Goal: Information Seeking & Learning: Learn about a topic

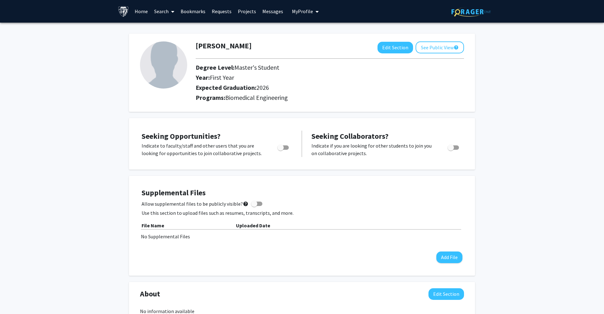
click at [245, 14] on link "Projects" at bounding box center [247, 11] width 25 height 22
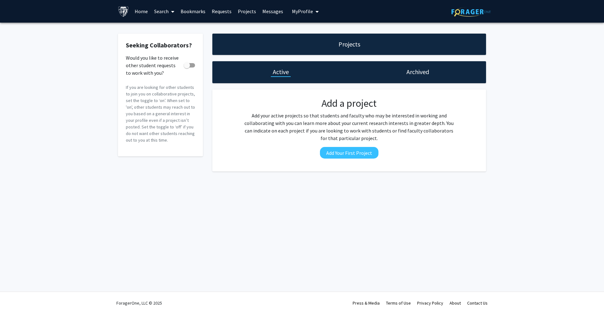
click at [163, 14] on link "Search" at bounding box center [164, 11] width 26 height 22
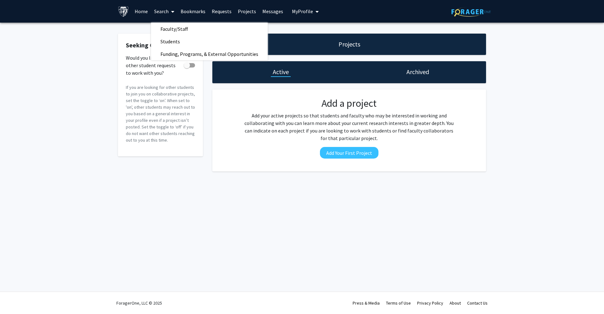
click at [147, 13] on link "Home" at bounding box center [140, 11] width 19 height 22
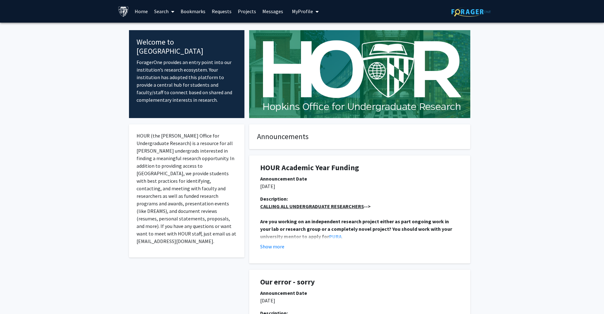
click at [169, 16] on span at bounding box center [172, 12] width 6 height 22
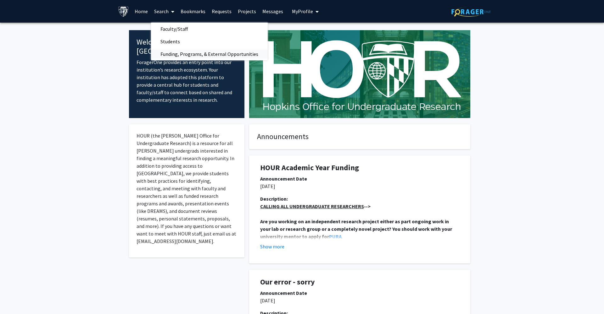
click at [183, 52] on span "Funding, Programs, & External Opportunities" at bounding box center [209, 54] width 117 height 13
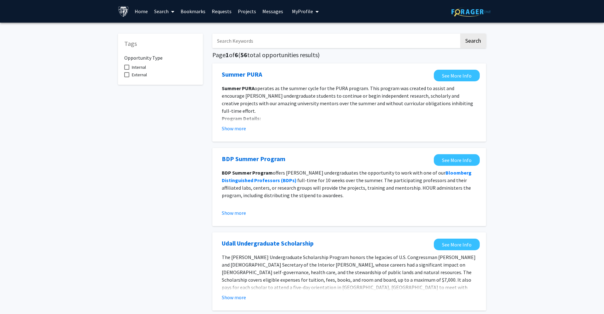
click at [250, 12] on link "Projects" at bounding box center [247, 11] width 25 height 22
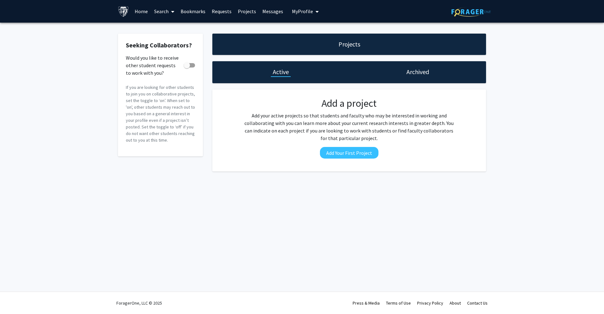
click at [144, 14] on link "Home" at bounding box center [140, 11] width 19 height 22
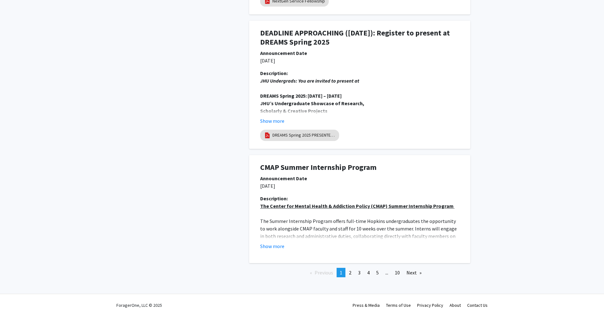
scroll to position [1104, 0]
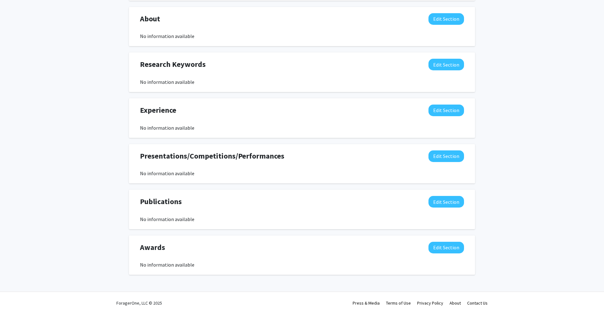
scroll to position [276, 0]
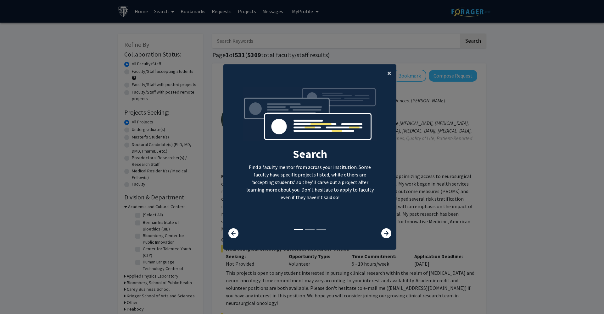
click at [386, 72] on button "×" at bounding box center [389, 73] width 14 height 18
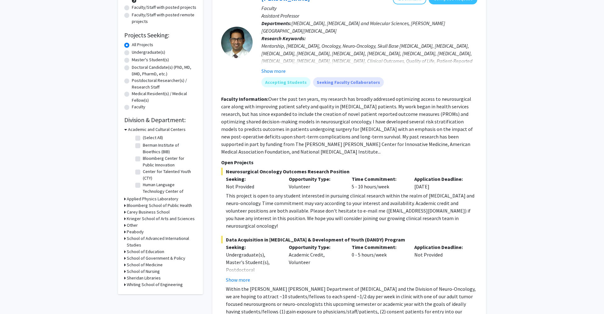
scroll to position [71, 0]
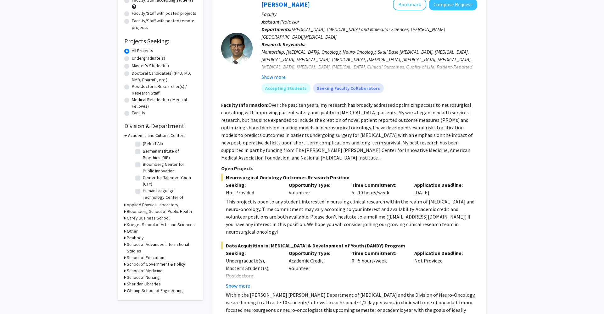
click at [137, 66] on label "Master's Student(s)" at bounding box center [150, 66] width 37 height 7
click at [136, 66] on input "Master's Student(s)" at bounding box center [134, 65] width 4 height 4
radio input "true"
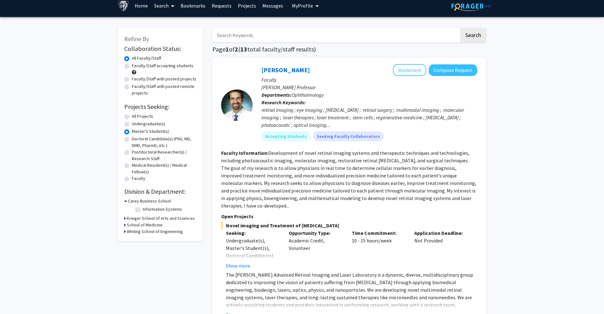
scroll to position [7, 0]
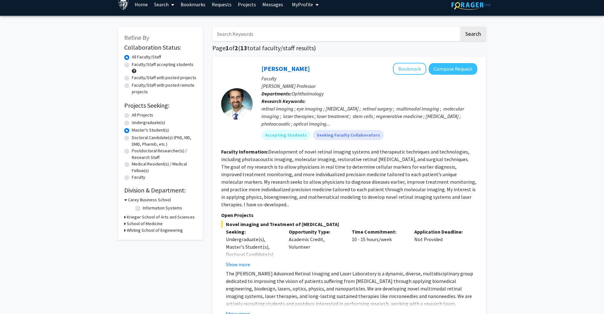
click at [138, 235] on div "Refine By Collaboration Status: Collaboration Status All Faculty/Staff Collabor…" at bounding box center [160, 134] width 85 height 214
click at [138, 230] on h3 "Whiting School of Engineering" at bounding box center [155, 230] width 56 height 7
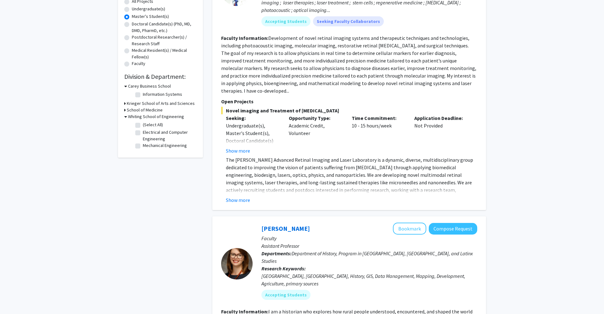
scroll to position [115, 0]
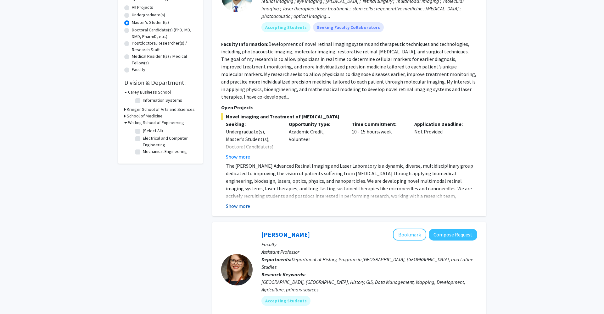
click at [242, 203] on button "Show more" at bounding box center [238, 207] width 24 height 8
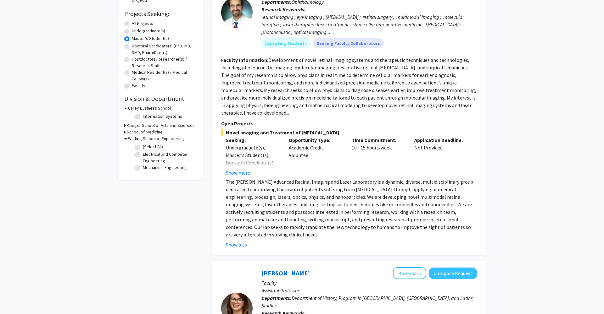
scroll to position [83, 0]
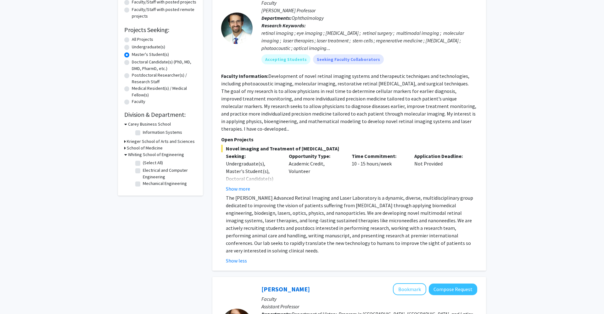
click at [249, 117] on fg-read-more "Development of novel retinal imaging systems and therapeutic techniques and tec…" at bounding box center [348, 102] width 255 height 59
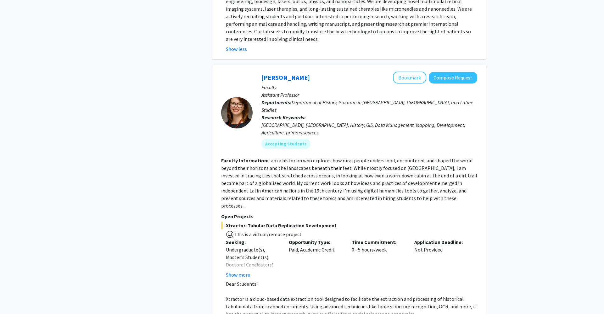
scroll to position [308, 0]
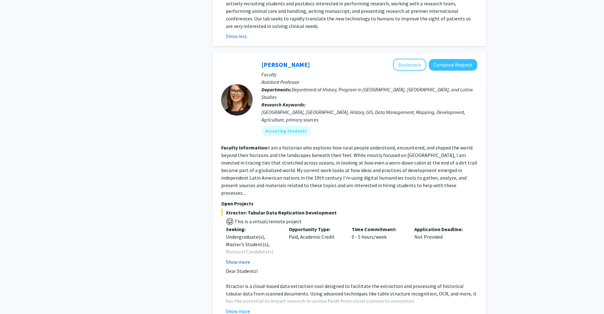
click at [247, 258] on button "Show more" at bounding box center [238, 262] width 24 height 8
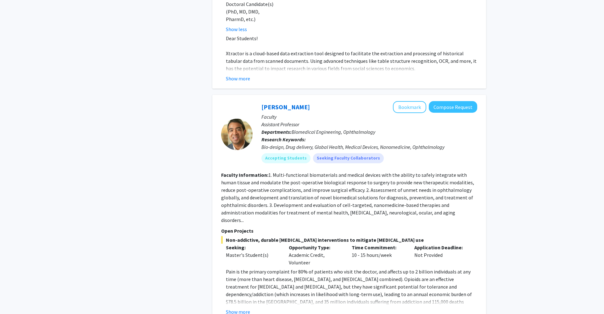
scroll to position [576, 0]
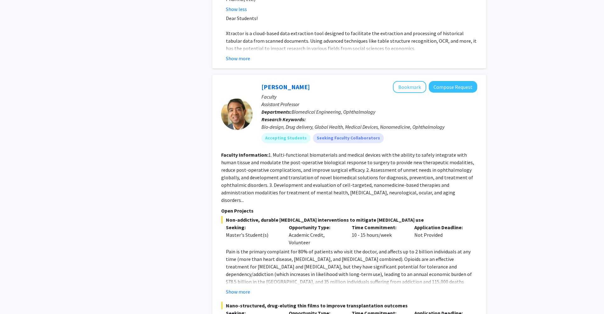
click at [425, 123] on div "Bio-design, Drug delivery, Global Health, Medical Devices, Nanomedicine, Ophtha…" at bounding box center [369, 127] width 216 height 8
copy div "Ophthalmology"
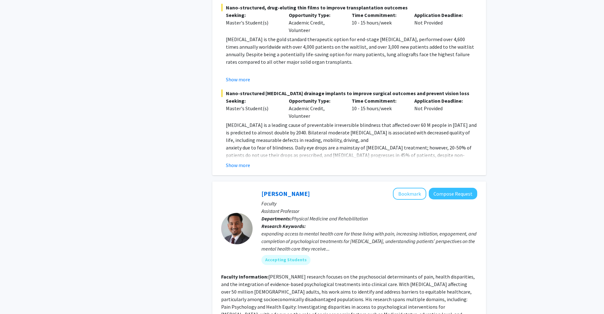
scroll to position [818, 0]
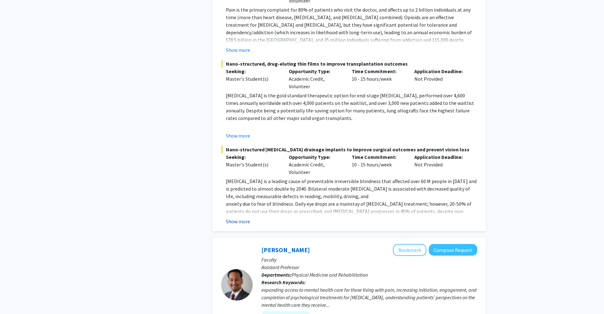
click at [241, 218] on button "Show more" at bounding box center [238, 222] width 24 height 8
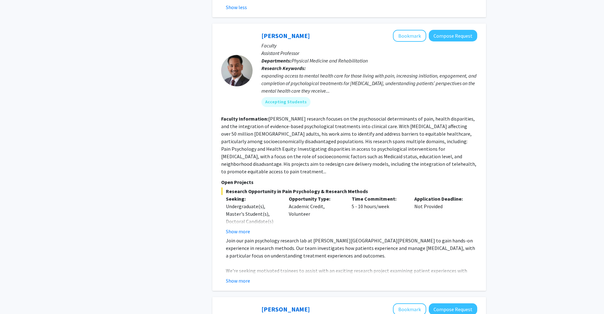
scroll to position [1128, 0]
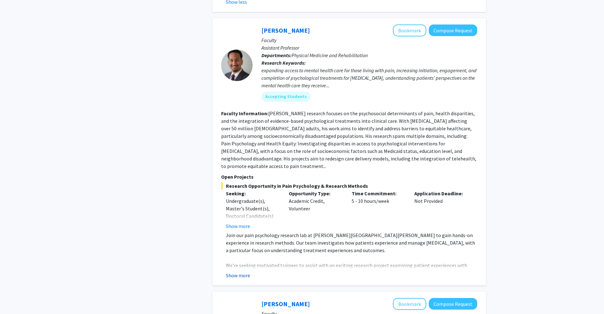
click at [244, 272] on button "Show more" at bounding box center [238, 276] width 24 height 8
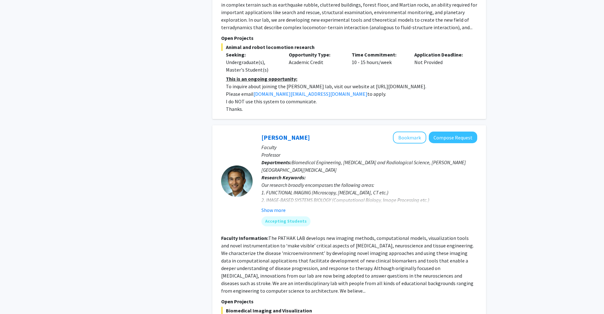
scroll to position [1669, 0]
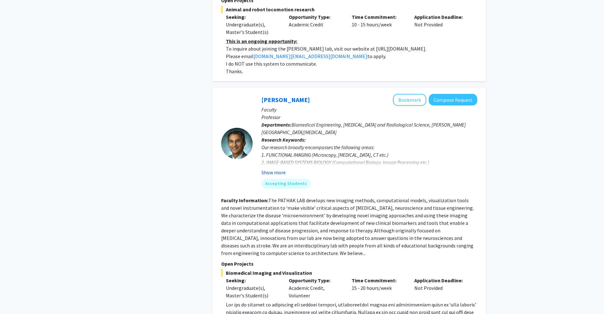
click at [277, 169] on button "Show more" at bounding box center [273, 173] width 24 height 8
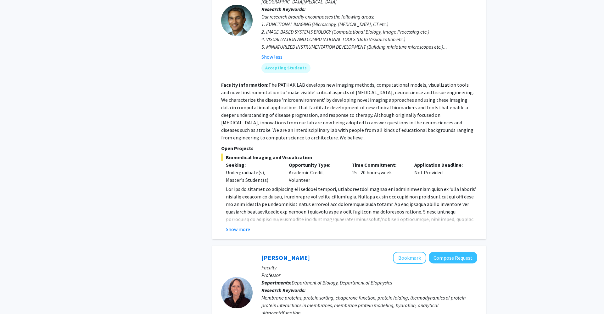
scroll to position [1785, 0]
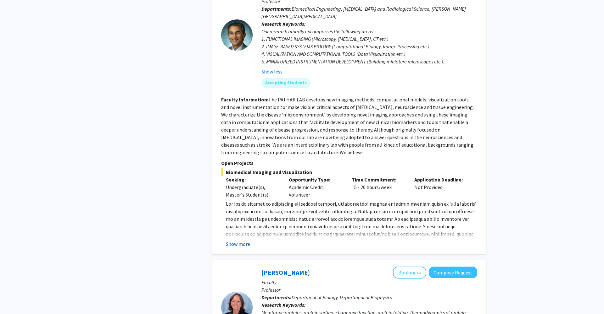
click at [244, 241] on button "Show more" at bounding box center [238, 245] width 24 height 8
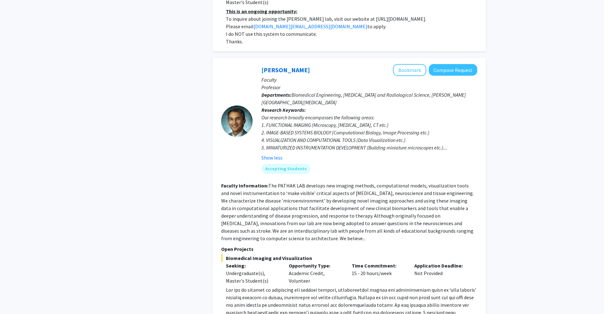
scroll to position [1700, 0]
click at [227, 182] on fg-read-more "The PATHAK LAB develops new imaging methods, computational models, visualizatio…" at bounding box center [347, 211] width 253 height 59
click at [408, 64] on button "Bookmark" at bounding box center [409, 70] width 33 height 12
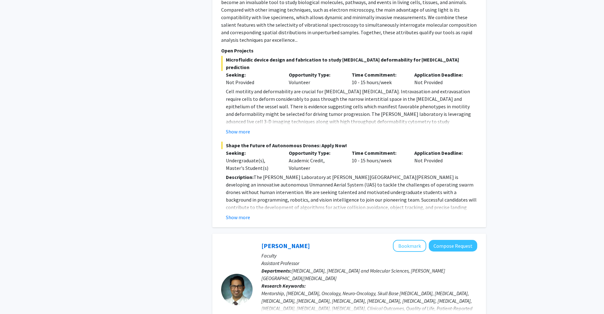
scroll to position [2449, 0]
click at [245, 213] on button "Show more" at bounding box center [238, 217] width 24 height 8
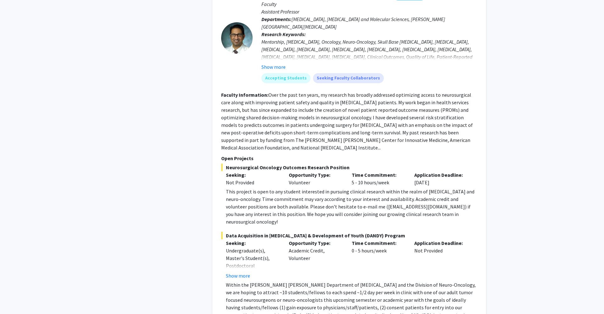
scroll to position [2892, 0]
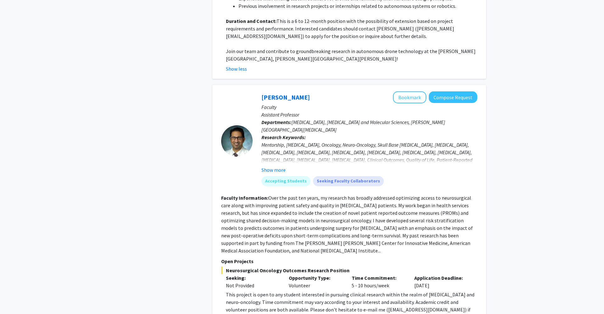
scroll to position [2781, 0]
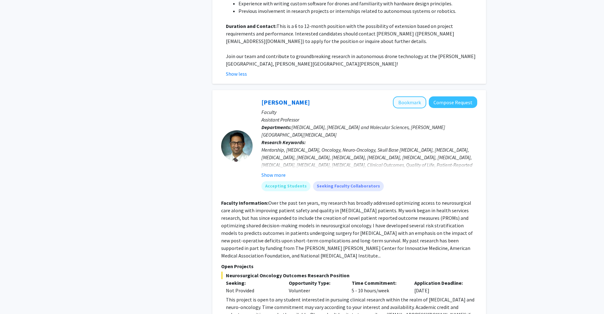
click at [406, 97] on button "Bookmark" at bounding box center [409, 103] width 33 height 12
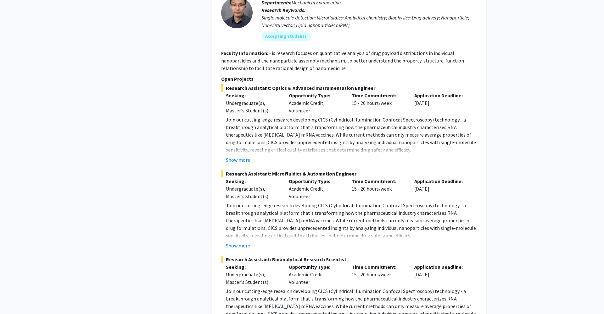
scroll to position [3333, 0]
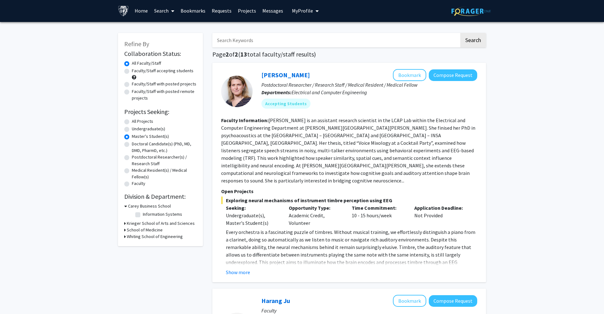
scroll to position [0, 0]
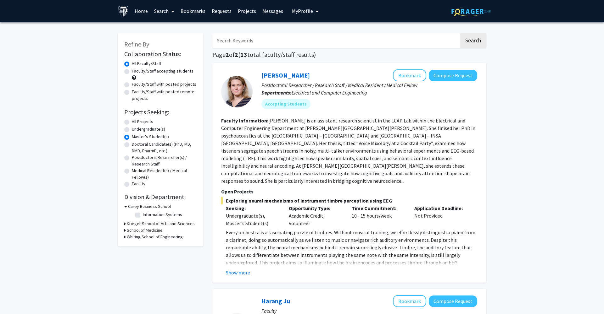
click at [150, 239] on h3 "Whiting School of Engineering" at bounding box center [155, 237] width 56 height 7
click at [137, 123] on label "All Projects" at bounding box center [142, 122] width 21 height 7
click at [136, 123] on input "All Projects" at bounding box center [134, 121] width 4 height 4
radio input "true"
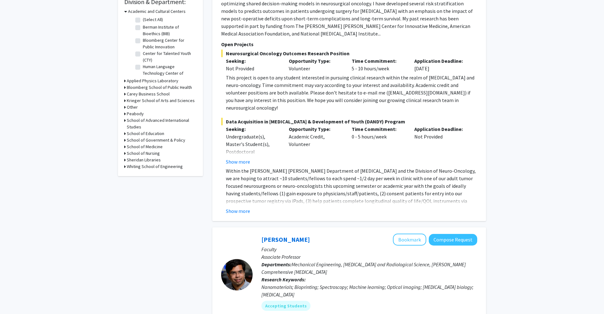
scroll to position [222, 0]
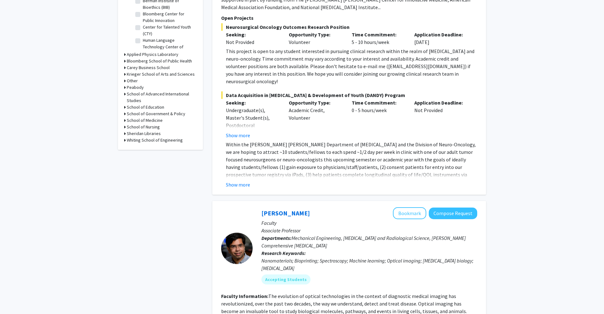
click at [146, 142] on h3 "Whiting School of Engineering" at bounding box center [155, 140] width 56 height 7
click at [151, 179] on label "Biomedical Engineering" at bounding box center [165, 177] width 44 height 7
click at [147, 178] on input "Biomedical Engineering" at bounding box center [145, 176] width 4 height 4
checkbox input "true"
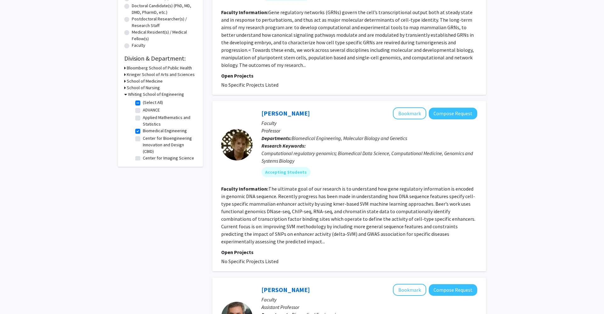
scroll to position [197, 0]
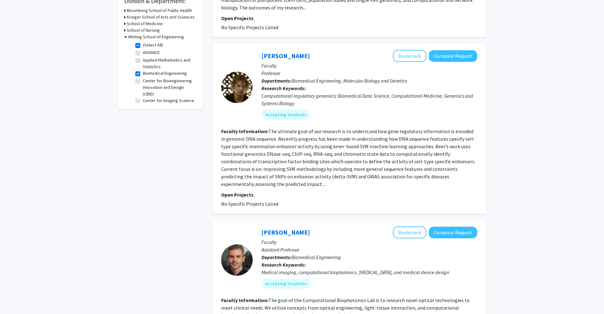
click at [230, 186] on fg-read-more "The ultimate goal of our research is to understand how gene regulatory informat…" at bounding box center [348, 157] width 254 height 59
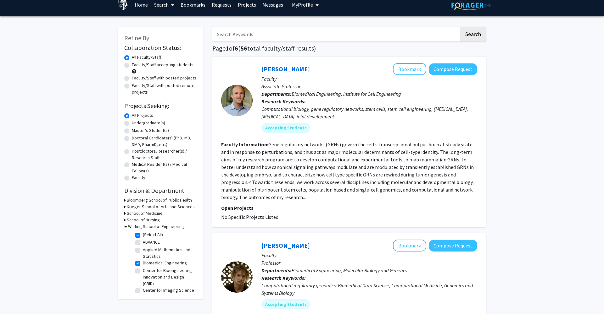
scroll to position [6, 0]
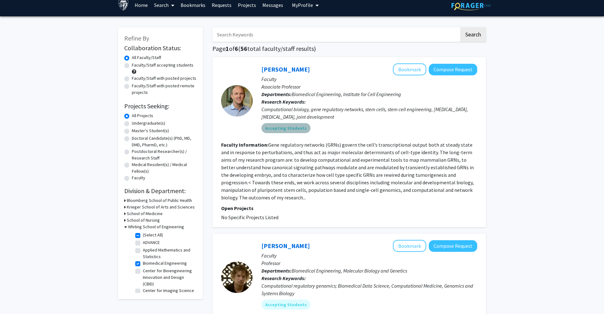
click at [289, 129] on mat-chip "Accepting Students" at bounding box center [285, 128] width 49 height 10
click at [304, 107] on div "Computational biology, gene regulatory networks, stem cells, stem cell engineer…" at bounding box center [369, 113] width 216 height 15
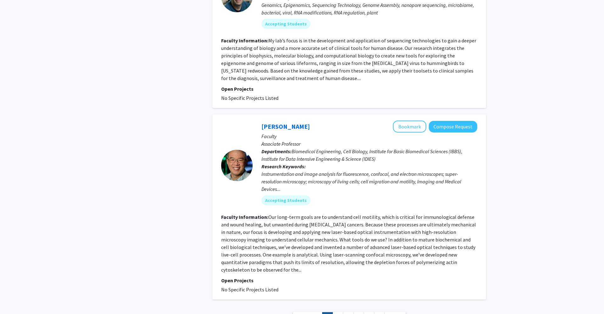
scroll to position [1450, 0]
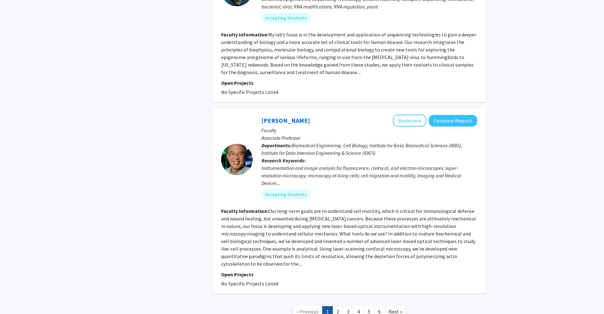
click at [340, 300] on nav "« Previous 1 2 3 4 5 6 Next »" at bounding box center [349, 312] width 274 height 25
click at [339, 307] on link "2" at bounding box center [337, 312] width 11 height 11
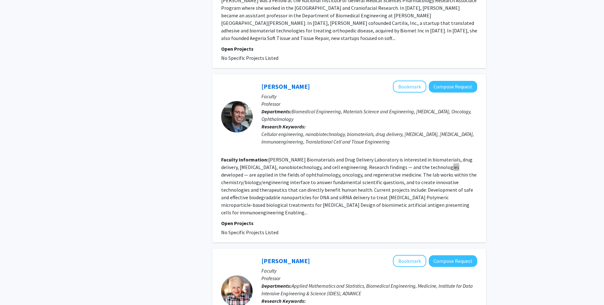
scroll to position [1008, 0]
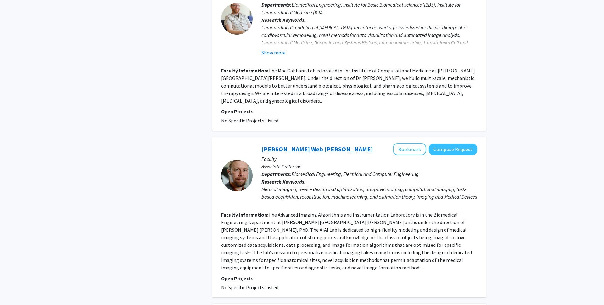
click at [316, 185] on div "Medical imaging, device design and optimization, adaptive imaging, computationa…" at bounding box center [369, 192] width 216 height 15
drag, startPoint x: 276, startPoint y: 177, endPoint x: 407, endPoint y: 177, distance: 130.5
click at [407, 211] on fg-read-more "The Advanced Imaging Algorithms and Instrumentation Laboratory is in the Biomed…" at bounding box center [346, 240] width 251 height 59
copy fg-read-more "Advanced Imaging Algorithms and Instrumentation Laboratory"
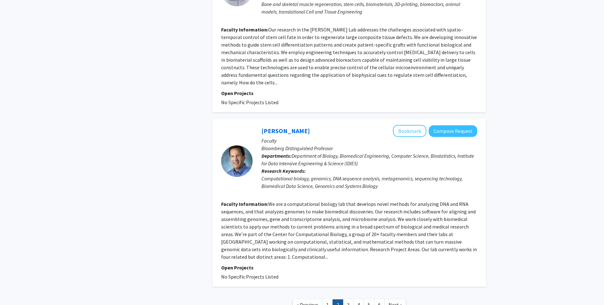
scroll to position [1358, 0]
click at [347, 300] on link "3" at bounding box center [348, 305] width 11 height 11
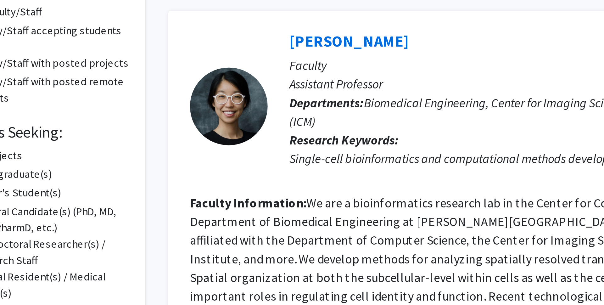
scroll to position [1, 0]
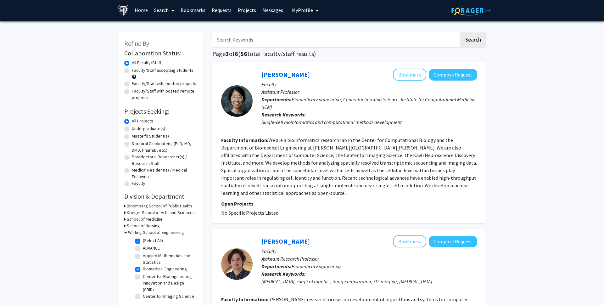
click at [246, 97] on div at bounding box center [236, 100] width 31 height 31
click at [276, 78] on link "[PERSON_NAME]" at bounding box center [285, 74] width 48 height 8
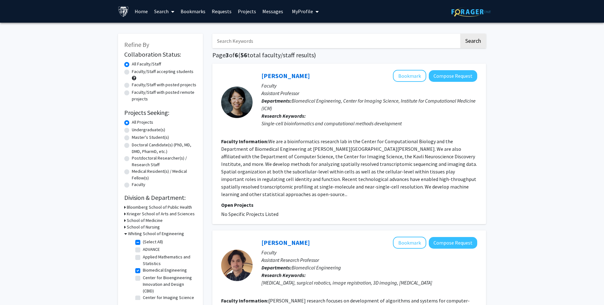
scroll to position [129, 0]
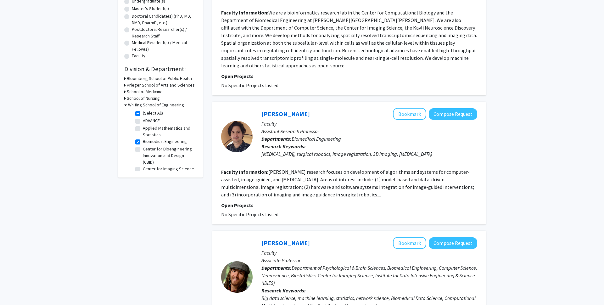
click at [257, 128] on div "[PERSON_NAME] Bookmark Compose Request Faculty Assistant Research Professor Dep…" at bounding box center [365, 136] width 225 height 57
click at [268, 110] on link "[PERSON_NAME]" at bounding box center [285, 114] width 48 height 8
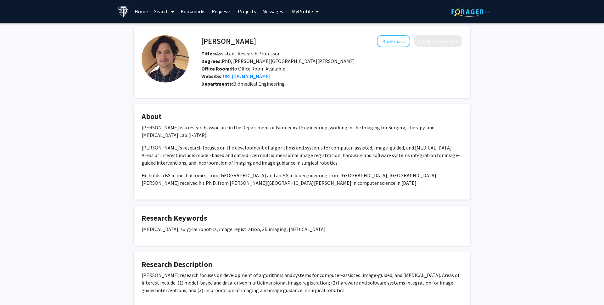
click at [214, 40] on h4 "[PERSON_NAME]" at bounding box center [228, 41] width 55 height 12
drag, startPoint x: 200, startPoint y: 42, endPoint x: 232, endPoint y: 42, distance: 32.1
click at [232, 42] on div "[PERSON_NAME] Bookmark Compose Request" at bounding box center [332, 41] width 270 height 12
click at [222, 42] on h4 "[PERSON_NAME]" at bounding box center [228, 41] width 55 height 12
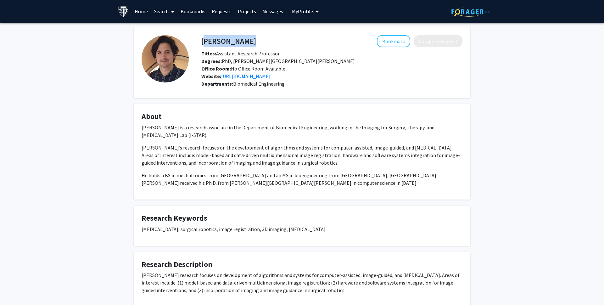
click at [222, 42] on h4 "[PERSON_NAME]" at bounding box center [228, 41] width 55 height 12
copy h4 "[PERSON_NAME]"
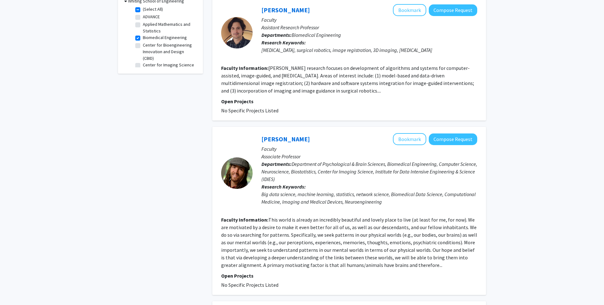
scroll to position [307, 0]
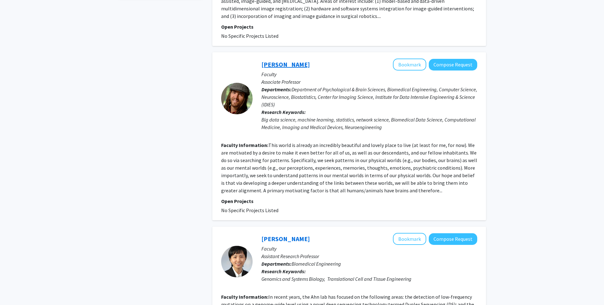
click at [285, 60] on link "[PERSON_NAME]" at bounding box center [285, 64] width 48 height 8
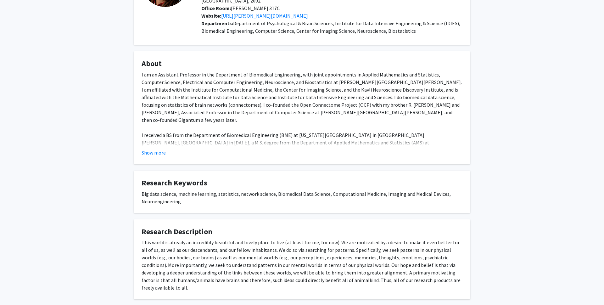
scroll to position [76, 0]
click at [164, 148] on button "Show more" at bounding box center [154, 152] width 24 height 8
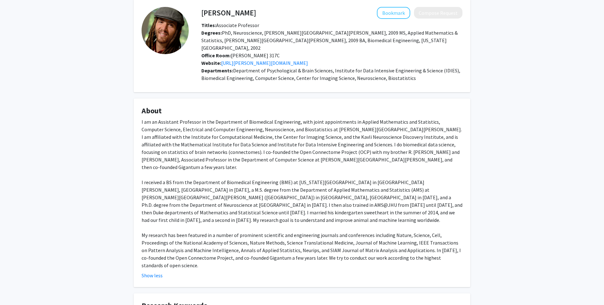
scroll to position [19, 0]
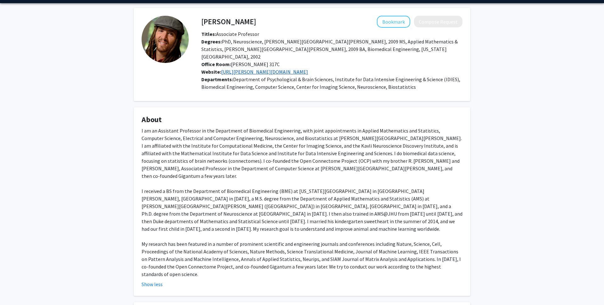
click at [235, 69] on link "[URL][PERSON_NAME][DOMAIN_NAME]" at bounding box center [264, 72] width 87 height 6
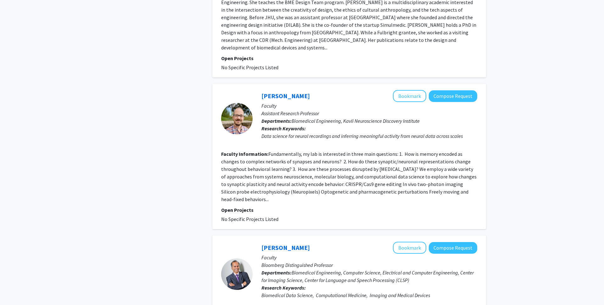
scroll to position [768, 0]
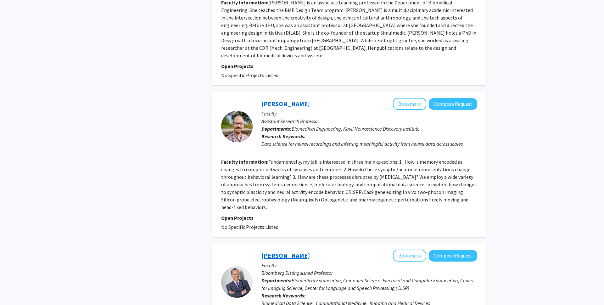
click at [274, 251] on link "[PERSON_NAME]" at bounding box center [285, 255] width 48 height 8
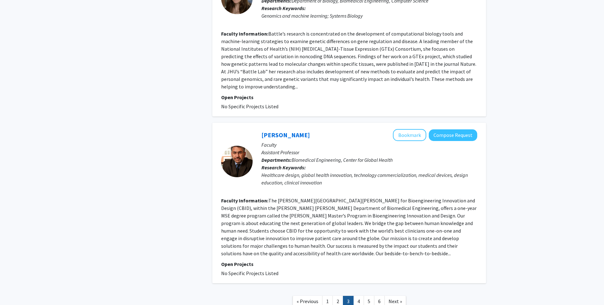
scroll to position [1384, 0]
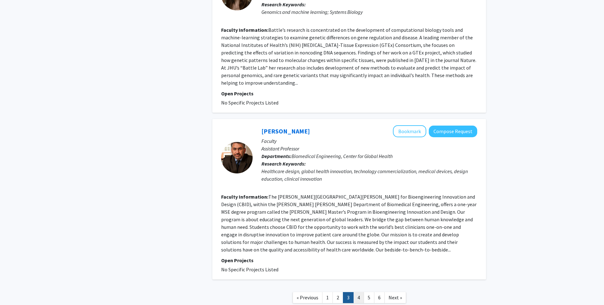
click at [358, 292] on link "4" at bounding box center [358, 297] width 11 height 11
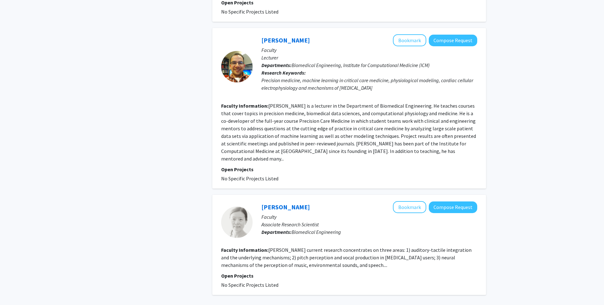
scroll to position [1331, 0]
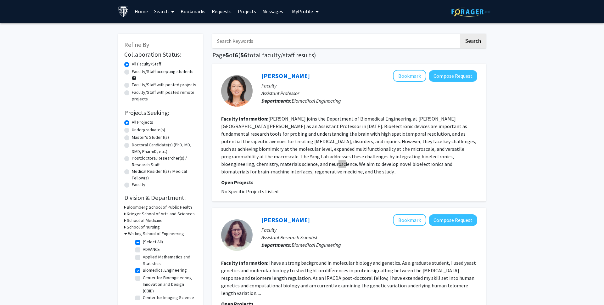
scroll to position [1132, 0]
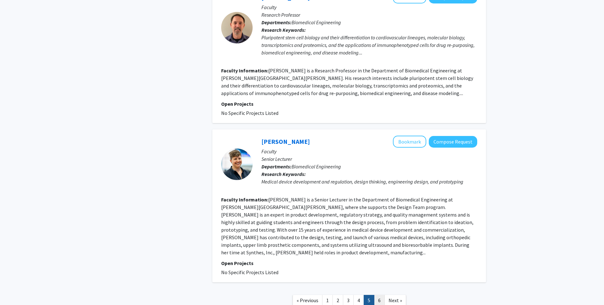
click at [379, 295] on link "6" at bounding box center [379, 300] width 11 height 11
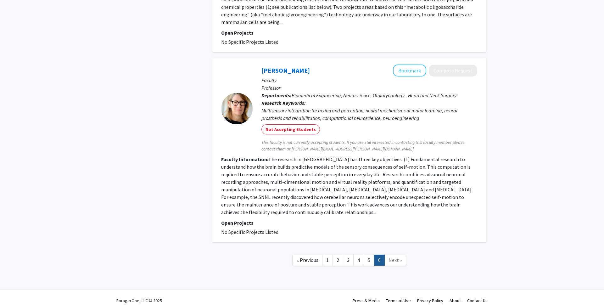
scroll to position [803, 0]
click at [371, 258] on link "5" at bounding box center [369, 260] width 11 height 11
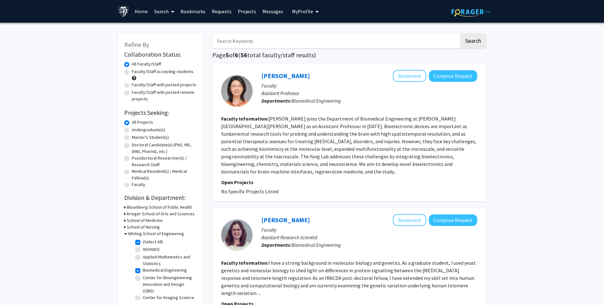
click at [186, 14] on link "Bookmarks" at bounding box center [192, 11] width 31 height 22
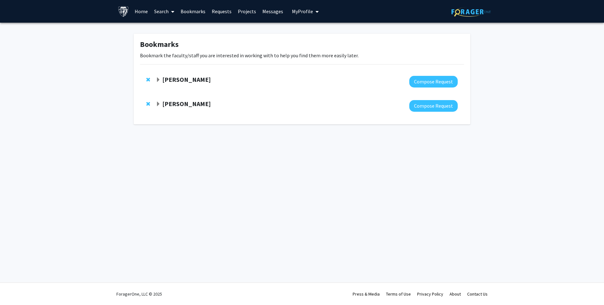
click at [160, 107] on span "Expand Raj Mukherjee Bookmark" at bounding box center [158, 104] width 5 height 5
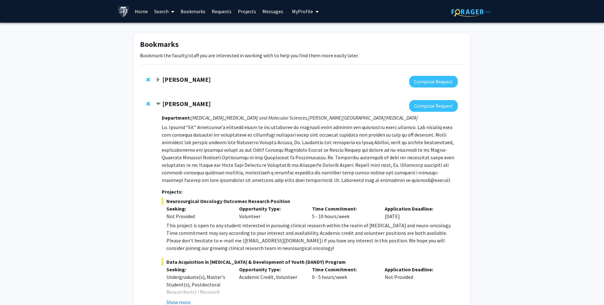
click at [172, 82] on strong "[PERSON_NAME]" at bounding box center [186, 79] width 48 height 8
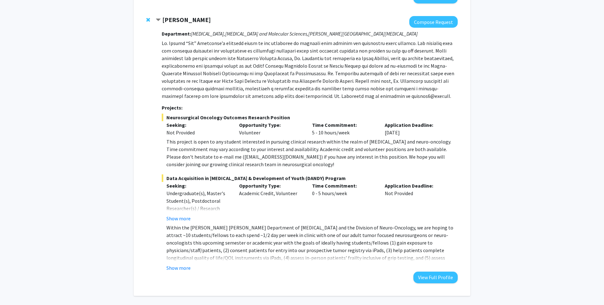
scroll to position [298, 0]
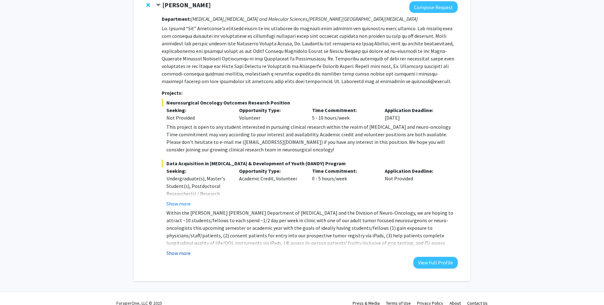
click at [180, 253] on button "Show more" at bounding box center [178, 253] width 24 height 8
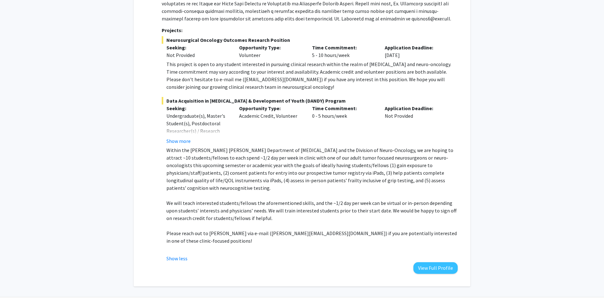
scroll to position [360, 0]
drag, startPoint x: 167, startPoint y: 100, endPoint x: 313, endPoint y: 101, distance: 146.2
click at [313, 101] on span "Data Acquisition in [MEDICAL_DATA] & Development of Youth (DANDY) Program" at bounding box center [310, 101] width 296 height 8
copy span "Data Acquisition in [MEDICAL_DATA] & Development of Youth (DANDY)"
click at [183, 141] on button "Show more" at bounding box center [178, 141] width 24 height 8
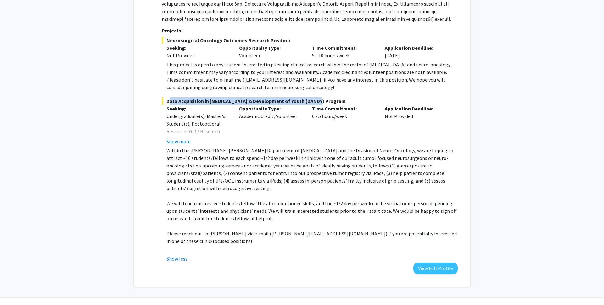
click at [183, 141] on div "Undergraduate(s), Master's Student(s), Postdoctoral Researcher(s) / Research St…" at bounding box center [198, 131] width 64 height 38
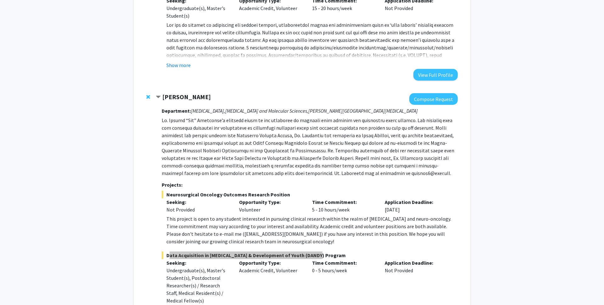
scroll to position [346, 0]
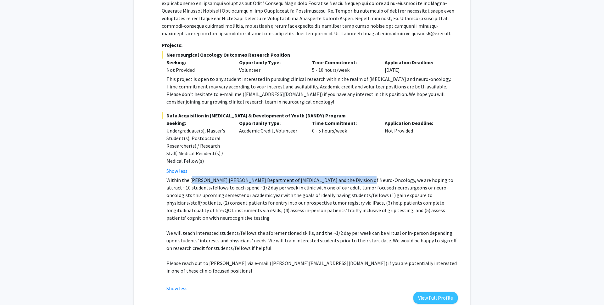
drag, startPoint x: 190, startPoint y: 181, endPoint x: 357, endPoint y: 180, distance: 166.3
click at [357, 180] on p "Within the [PERSON_NAME] [PERSON_NAME] Department of [MEDICAL_DATA] and the Div…" at bounding box center [311, 198] width 291 height 45
copy p "ohns [PERSON_NAME] Department of [MEDICAL_DATA] and the Division of Neuro-Oncol…"
click at [426, 292] on button "View Full Profile" at bounding box center [435, 298] width 44 height 12
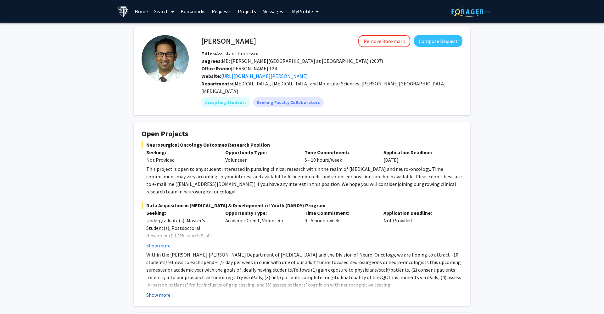
click at [149, 291] on button "Show more" at bounding box center [158, 295] width 24 height 8
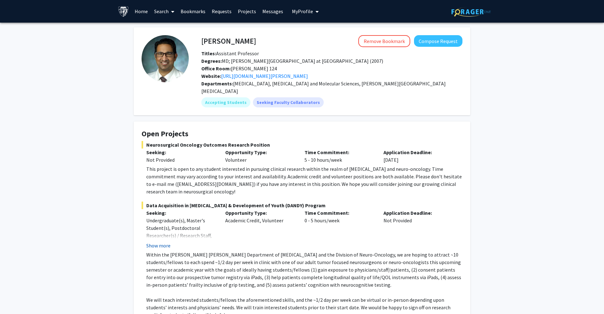
click at [165, 242] on button "Show more" at bounding box center [158, 246] width 24 height 8
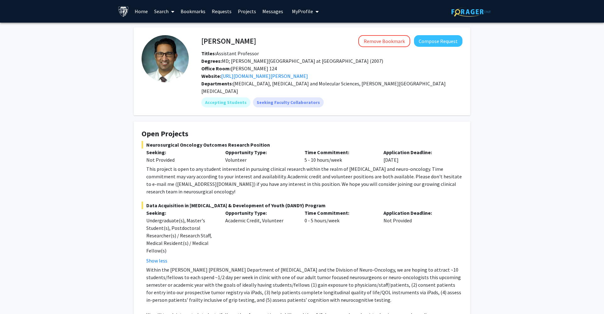
scroll to position [70, 0]
